Goal: Find specific page/section: Find specific page/section

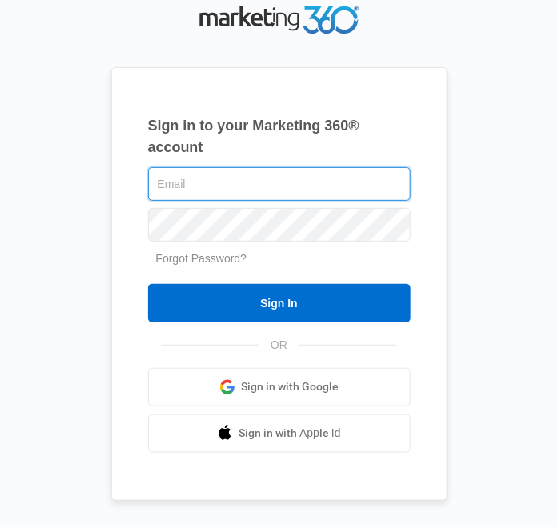
click at [211, 190] on input "text" at bounding box center [279, 184] width 263 height 34
type input "[PERSON_NAME][EMAIL_ADDRESS][DOMAIN_NAME]"
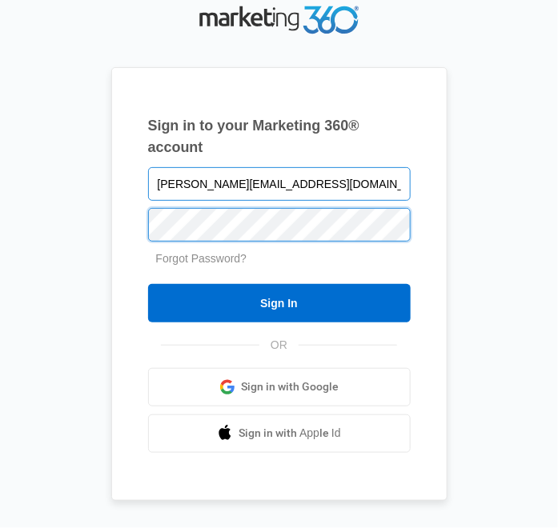
click at [148, 284] on input "Sign In" at bounding box center [279, 303] width 263 height 38
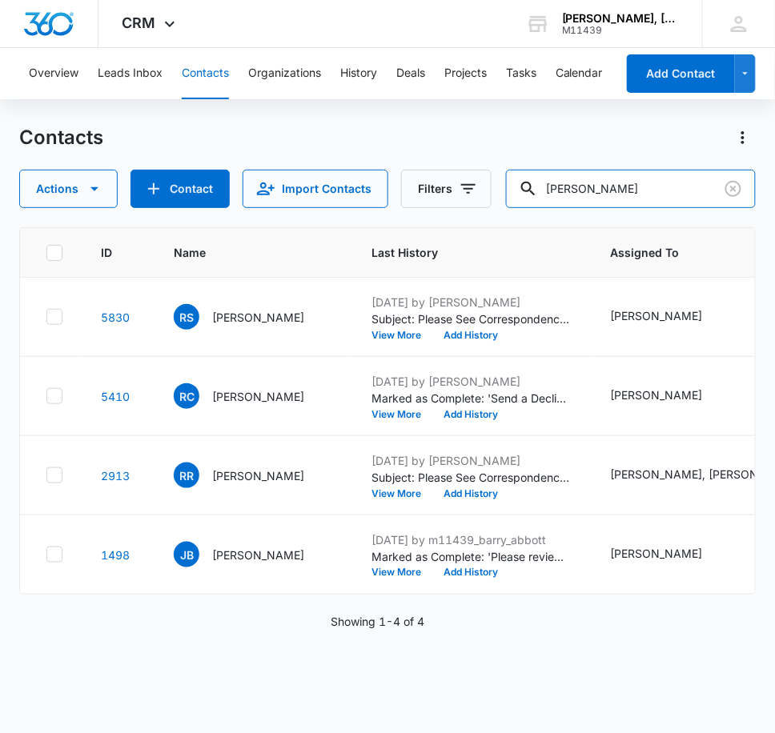
drag, startPoint x: 627, startPoint y: 180, endPoint x: 389, endPoint y: 183, distance: 237.8
click at [388, 183] on div "Actions Contact Import Contacts Filters [PERSON_NAME]" at bounding box center [387, 189] width 737 height 38
type input "[PERSON_NAME]"
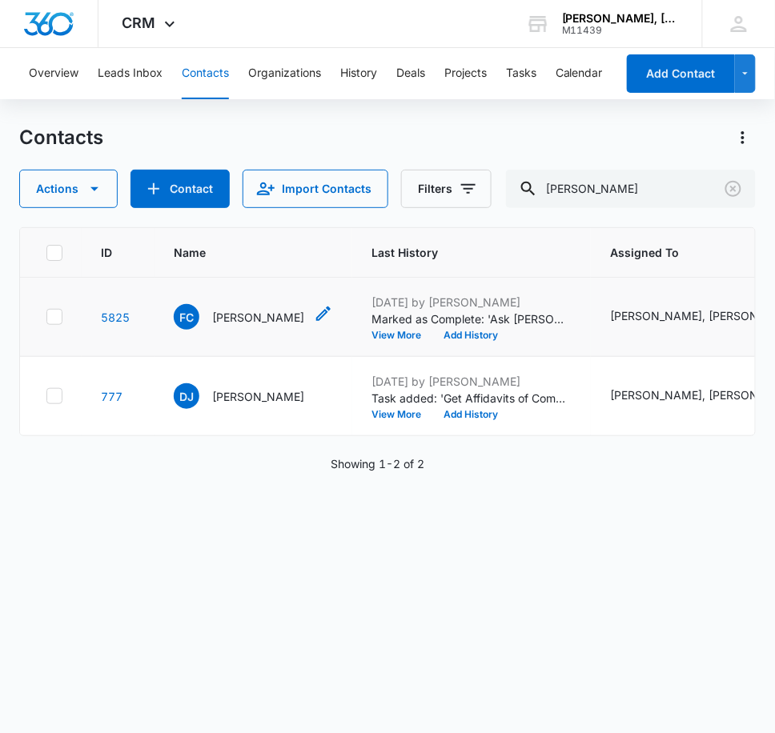
drag, startPoint x: 227, startPoint y: 317, endPoint x: 217, endPoint y: 315, distance: 9.9
click at [217, 315] on p "[PERSON_NAME]" at bounding box center [258, 317] width 92 height 17
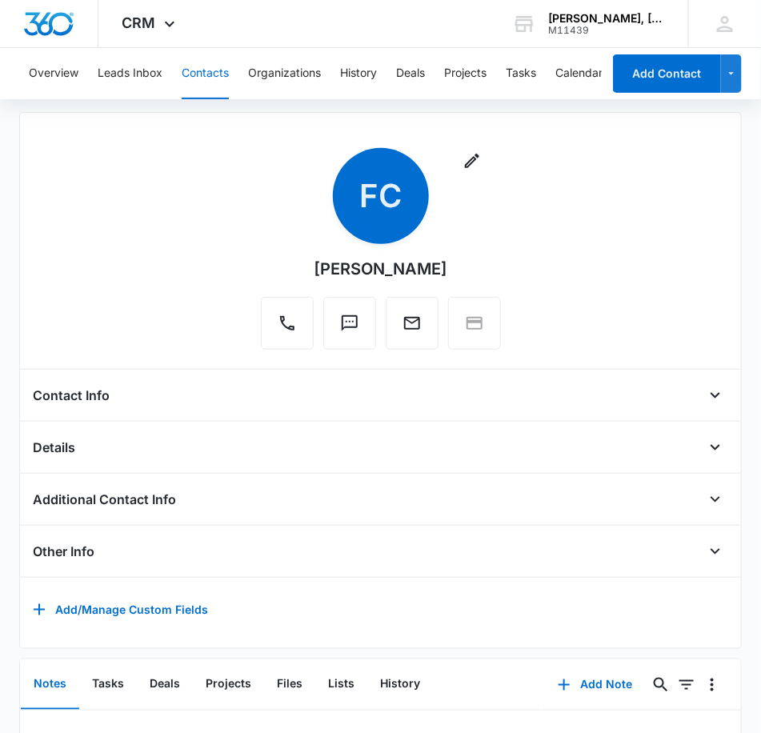
scroll to position [89, 0]
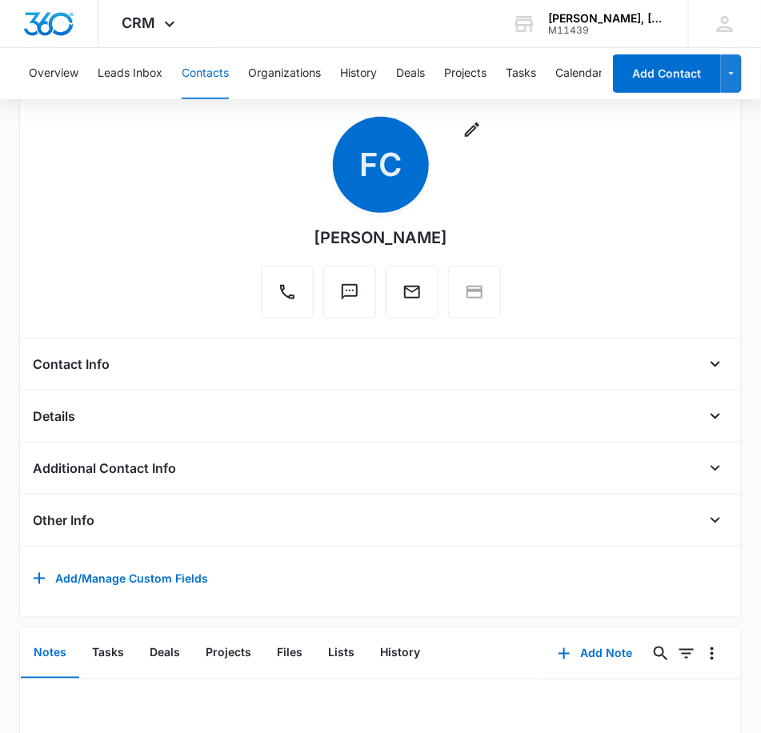
click at [171, 475] on h4 "Additional Contact Info" at bounding box center [104, 468] width 143 height 19
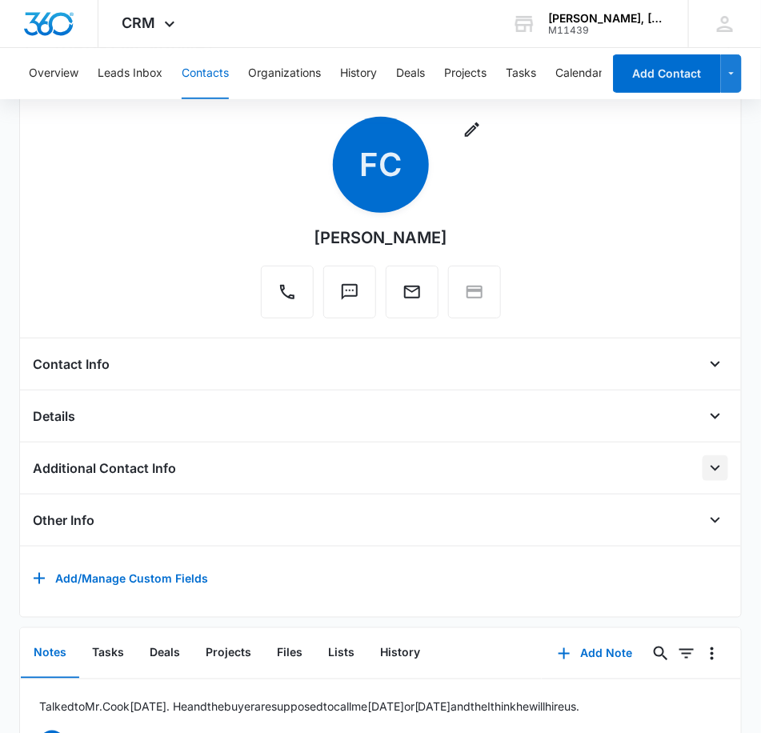
click at [706, 475] on icon "Open" at bounding box center [715, 468] width 19 height 19
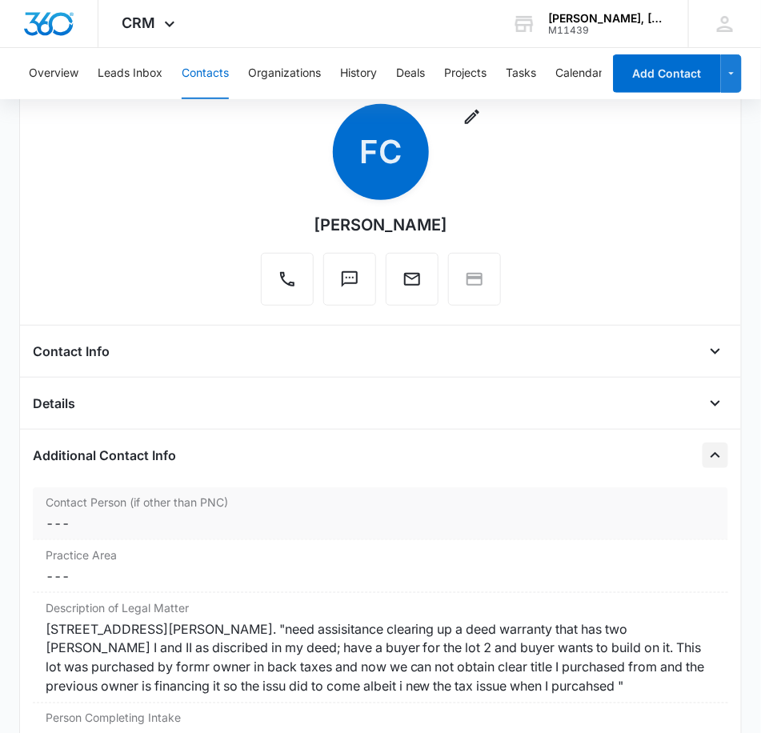
scroll to position [356, 0]
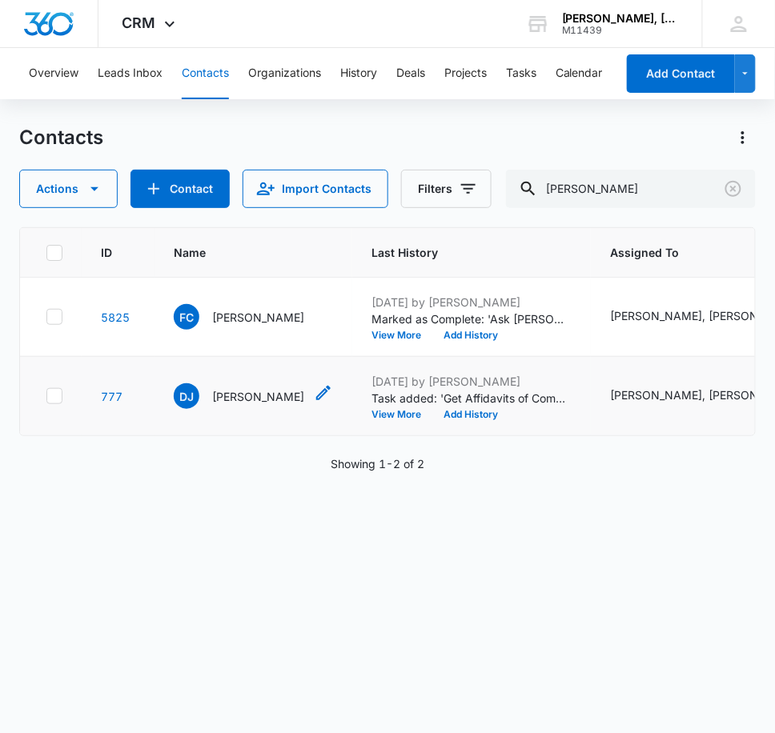
click at [257, 398] on p "[PERSON_NAME]" at bounding box center [258, 396] width 92 height 17
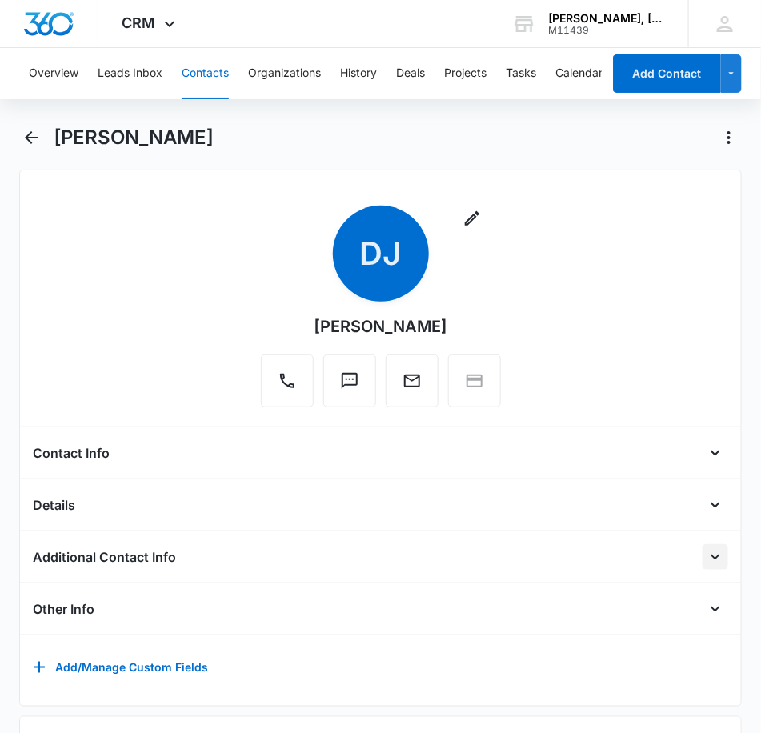
click at [703, 556] on button "Open" at bounding box center [716, 557] width 26 height 26
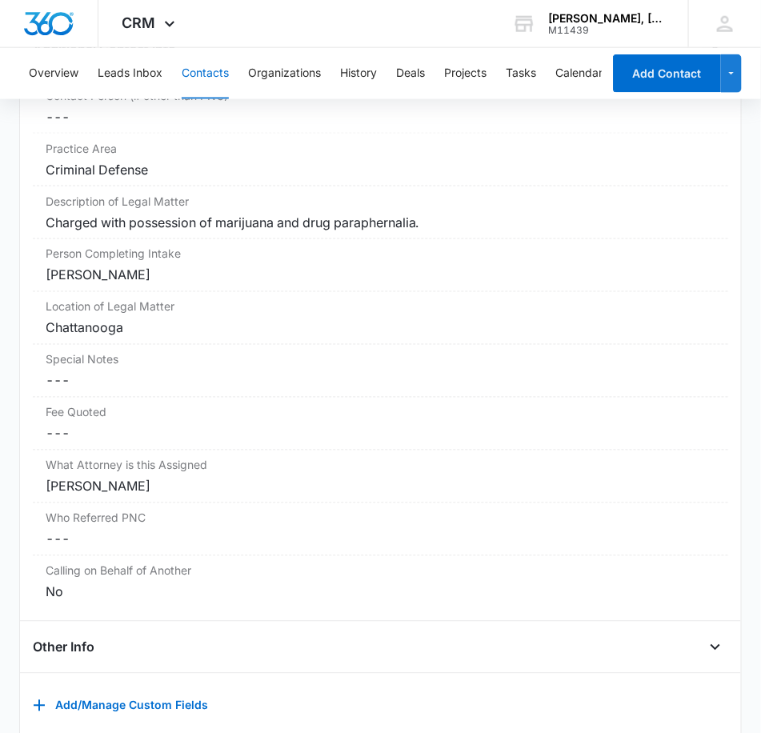
scroll to position [711, 0]
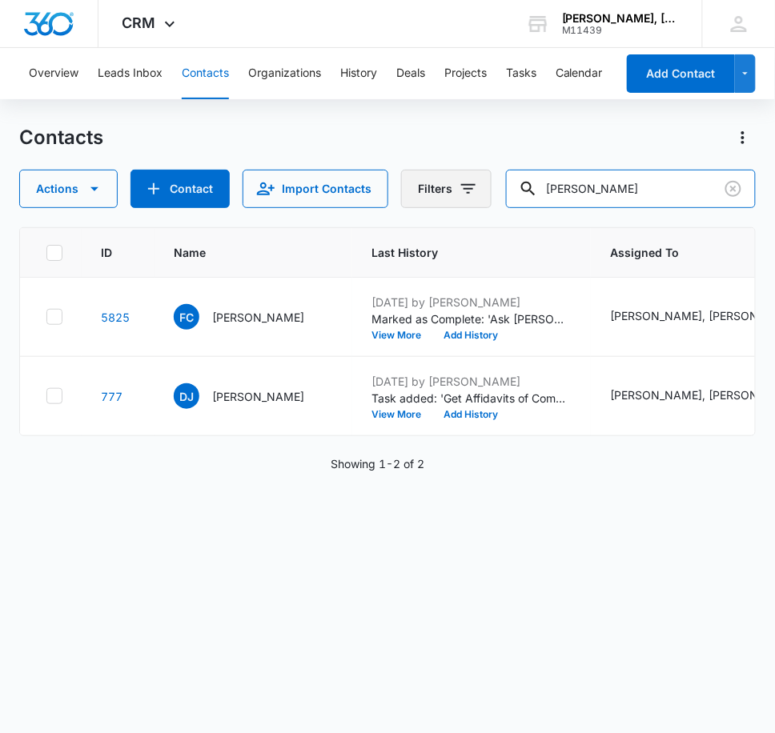
drag, startPoint x: 607, startPoint y: 179, endPoint x: 396, endPoint y: 191, distance: 210.9
click at [396, 191] on div "Actions Contact Import Contacts Filters [PERSON_NAME]" at bounding box center [387, 189] width 737 height 38
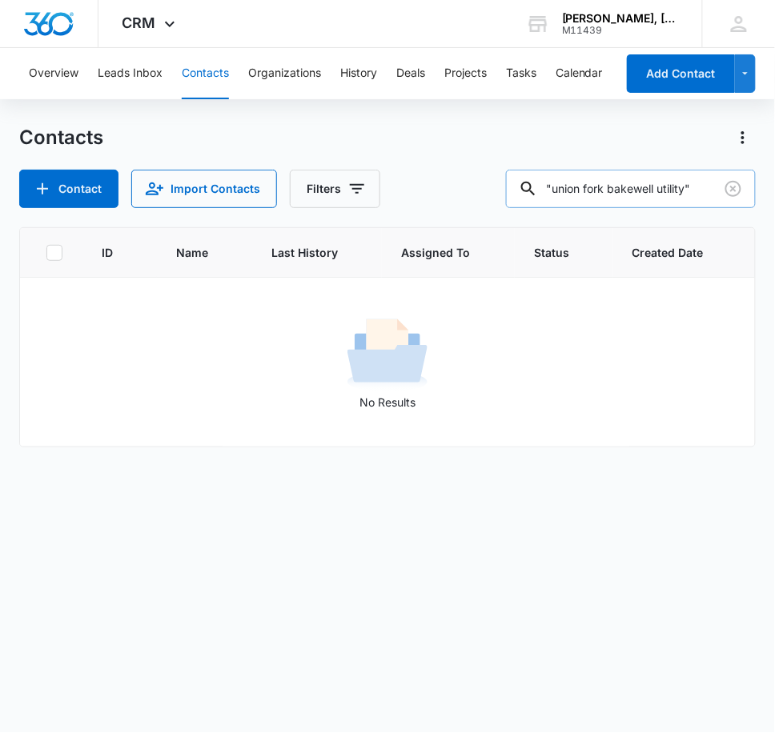
type input """
type input ""[PERSON_NAME]""
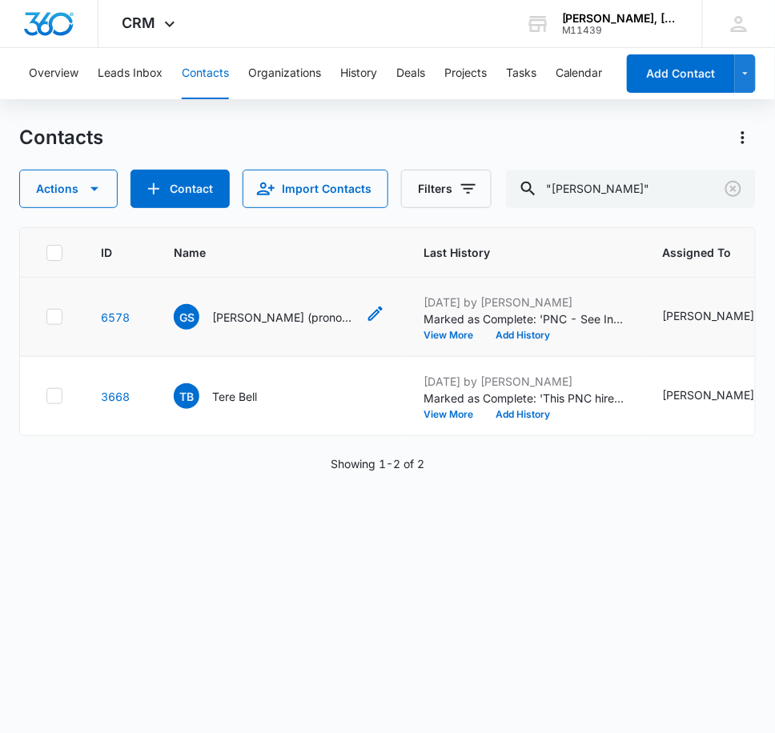
click at [256, 313] on p "[PERSON_NAME] (pronounced chef-check)" at bounding box center [284, 317] width 144 height 17
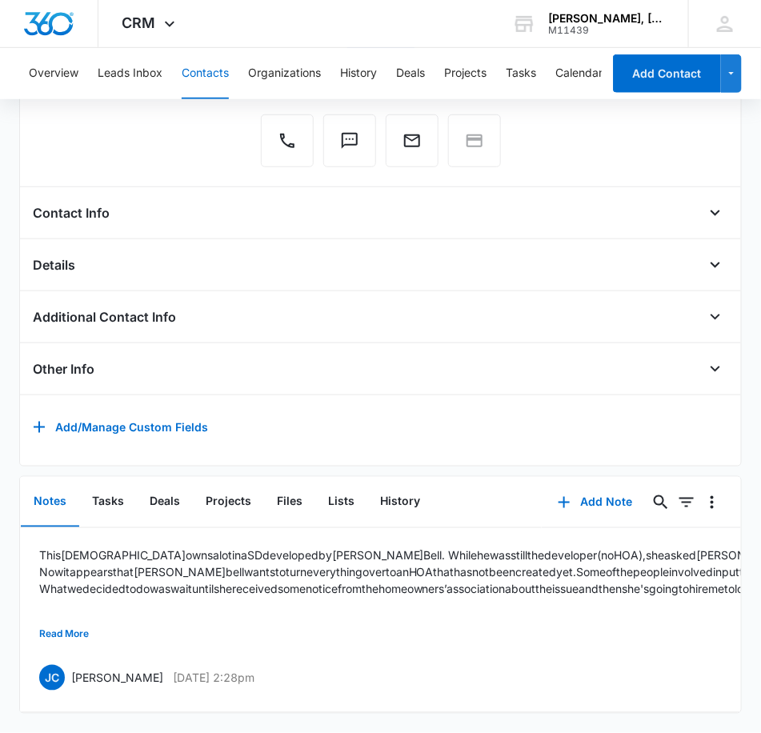
scroll to position [267, 0]
click at [78, 620] on button "Read More" at bounding box center [64, 635] width 50 height 30
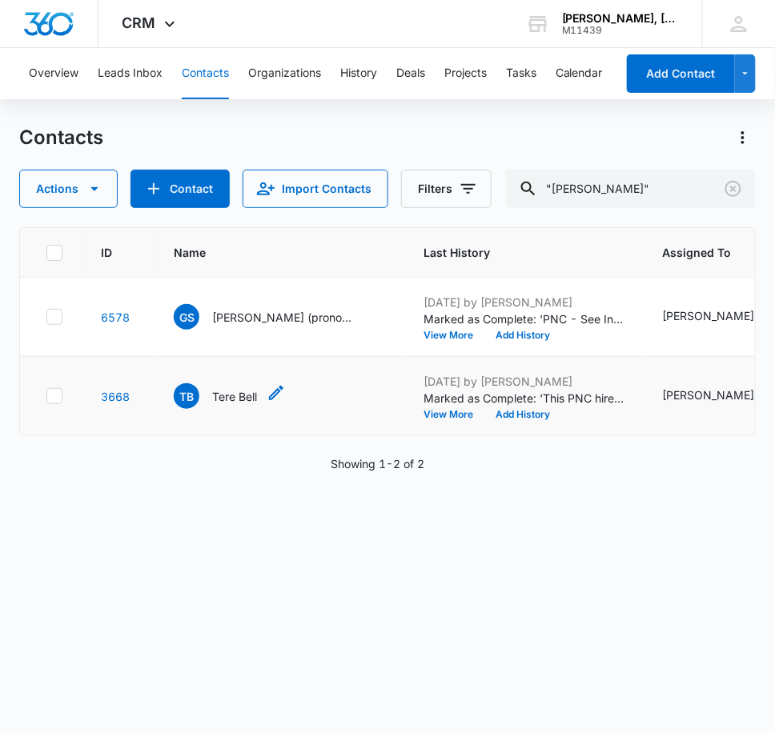
click at [238, 394] on p "Tere Bell" at bounding box center [234, 396] width 45 height 17
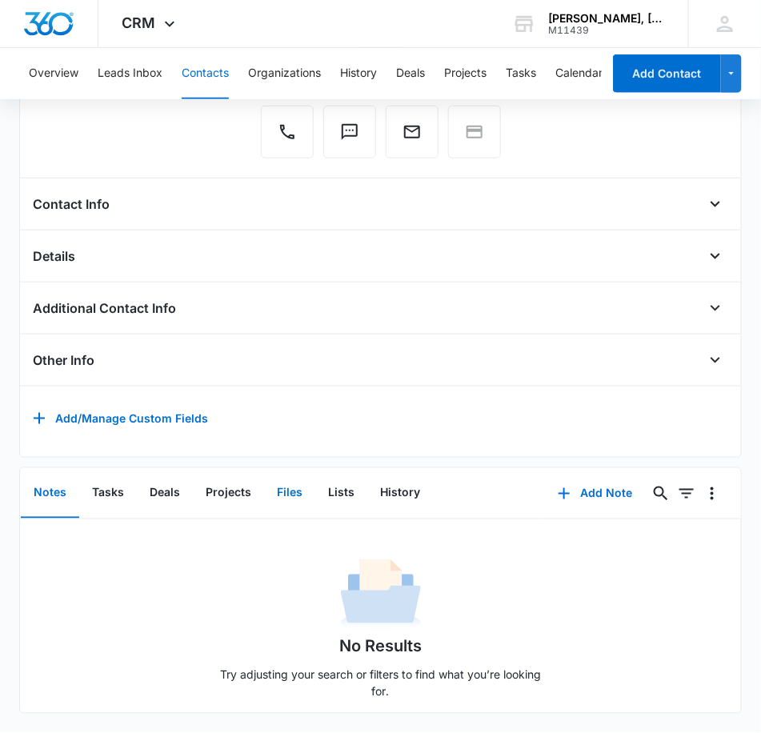
scroll to position [275, 0]
click at [711, 254] on icon "Open" at bounding box center [716, 257] width 10 height 6
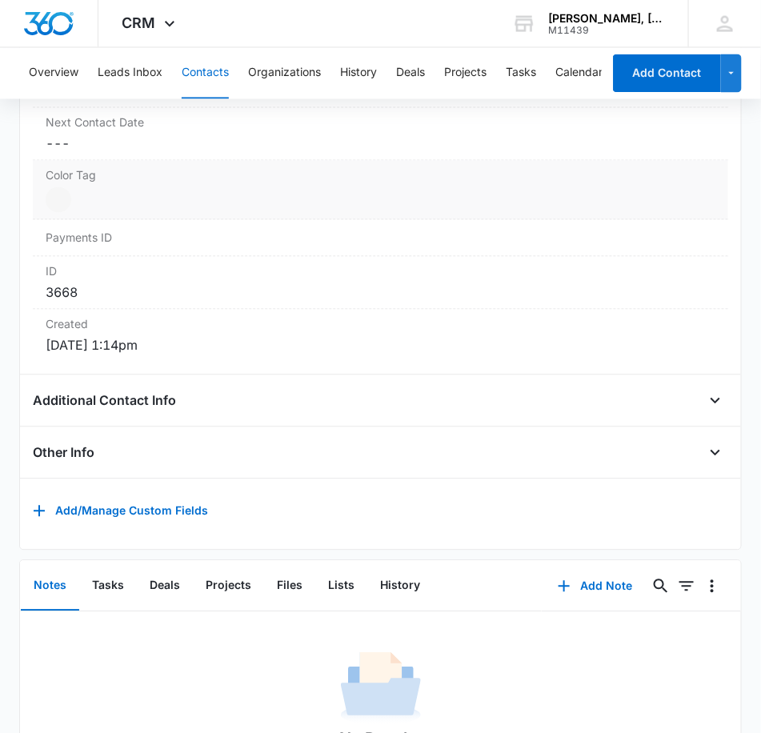
scroll to position [721, 0]
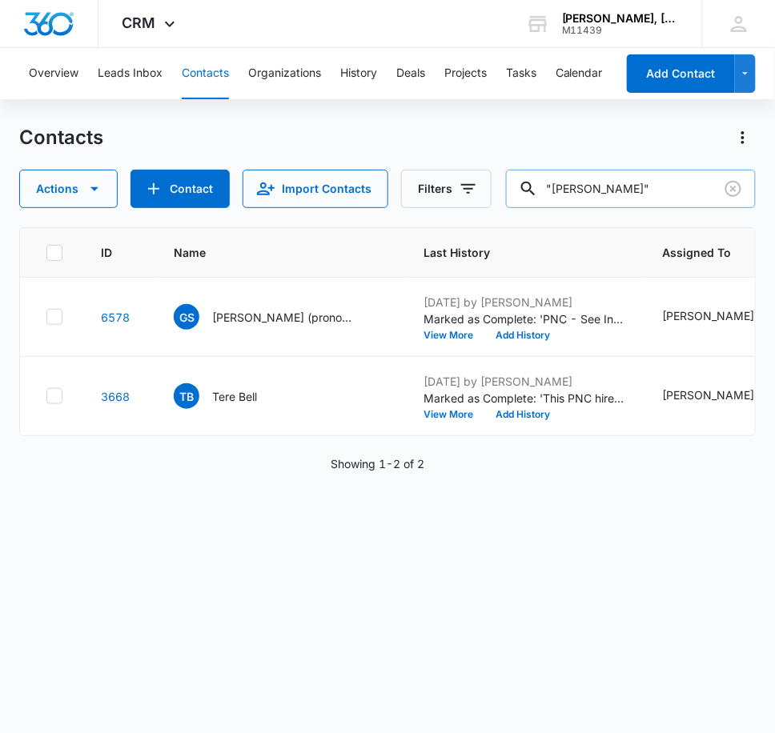
drag, startPoint x: 622, startPoint y: 188, endPoint x: 542, endPoint y: 197, distance: 80.6
click at [542, 197] on div ""[PERSON_NAME]"" at bounding box center [631, 189] width 250 height 38
type input "tidewater"
